Goal: Task Accomplishment & Management: Manage account settings

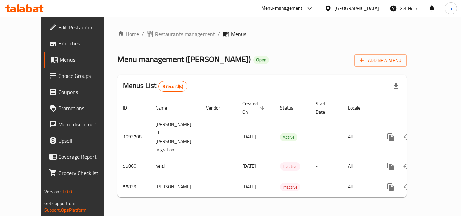
click at [147, 28] on div "Home / Restaurants management / Menus Menu management ( Kunafat Jadoo ) Open Ad…" at bounding box center [262, 117] width 316 height 200
click at [155, 32] on span "Restaurants management" at bounding box center [185, 34] width 60 height 8
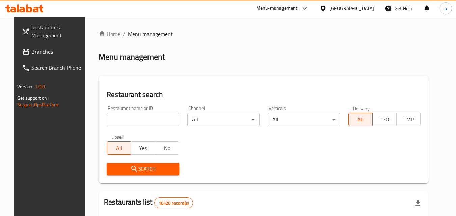
click at [167, 117] on input "search" at bounding box center [143, 119] width 73 height 13
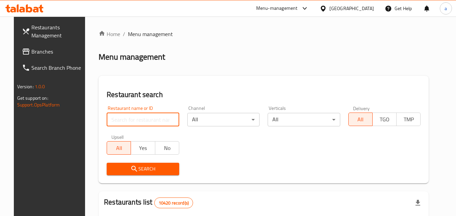
paste input "15710"
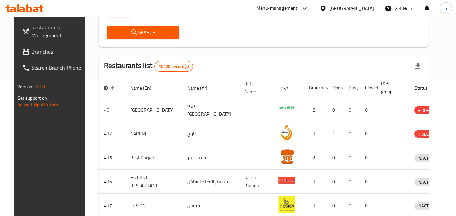
scroll to position [101, 0]
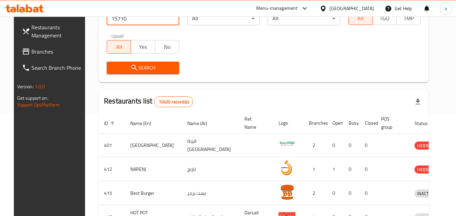
type input "15710"
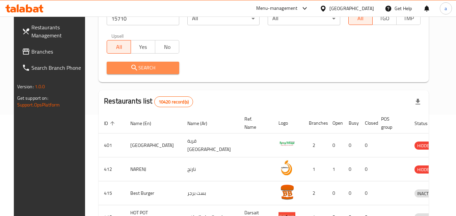
click at [143, 66] on span "Search" at bounding box center [143, 68] width 62 height 8
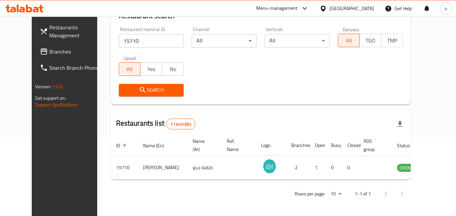
scroll to position [79, 0]
click at [138, 90] on span "Search" at bounding box center [151, 90] width 54 height 8
click at [151, 90] on span "Search" at bounding box center [151, 90] width 54 height 8
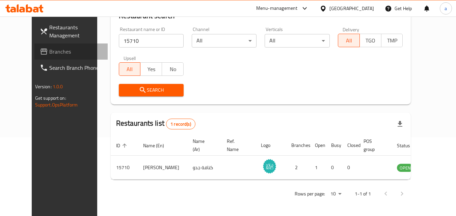
click at [49, 53] on span "Branches" at bounding box center [75, 52] width 53 height 8
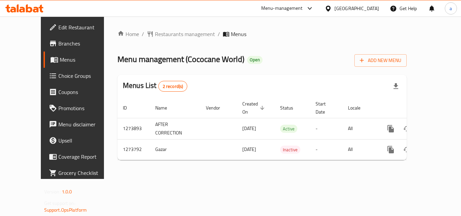
click at [44, 64] on link "Menus" at bounding box center [81, 60] width 74 height 16
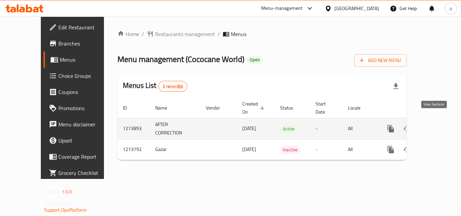
click at [437, 125] on icon "enhanced table" at bounding box center [439, 129] width 8 height 8
